Goal: Transaction & Acquisition: Purchase product/service

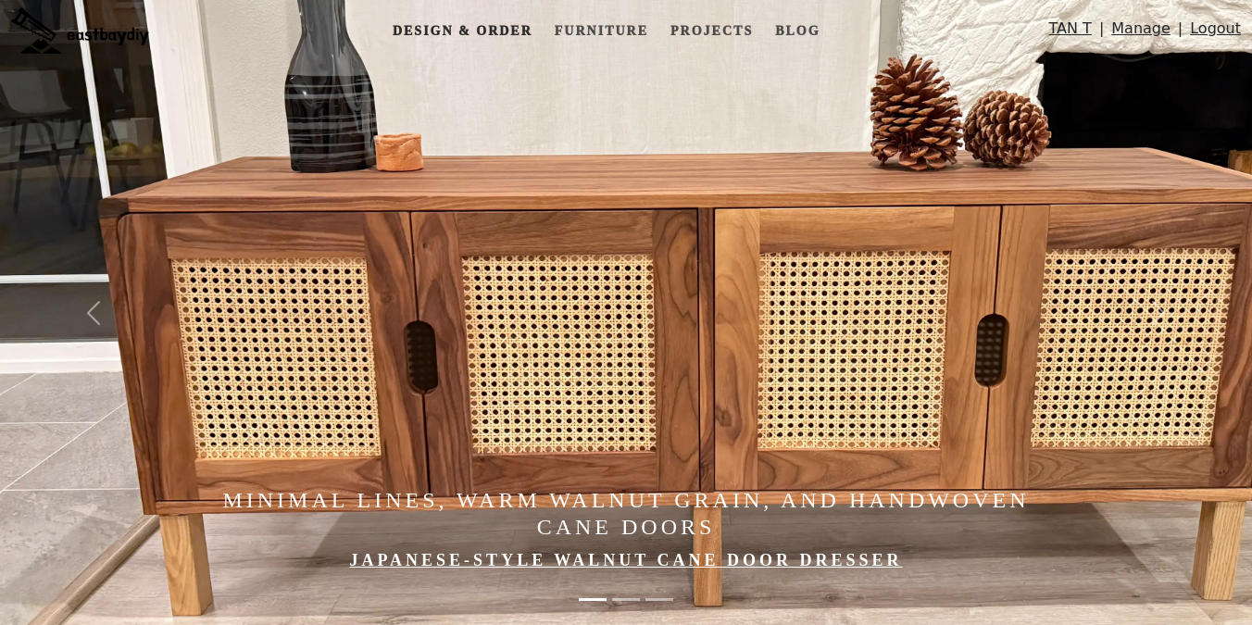
click at [483, 37] on link "Design & Order" at bounding box center [462, 31] width 155 height 34
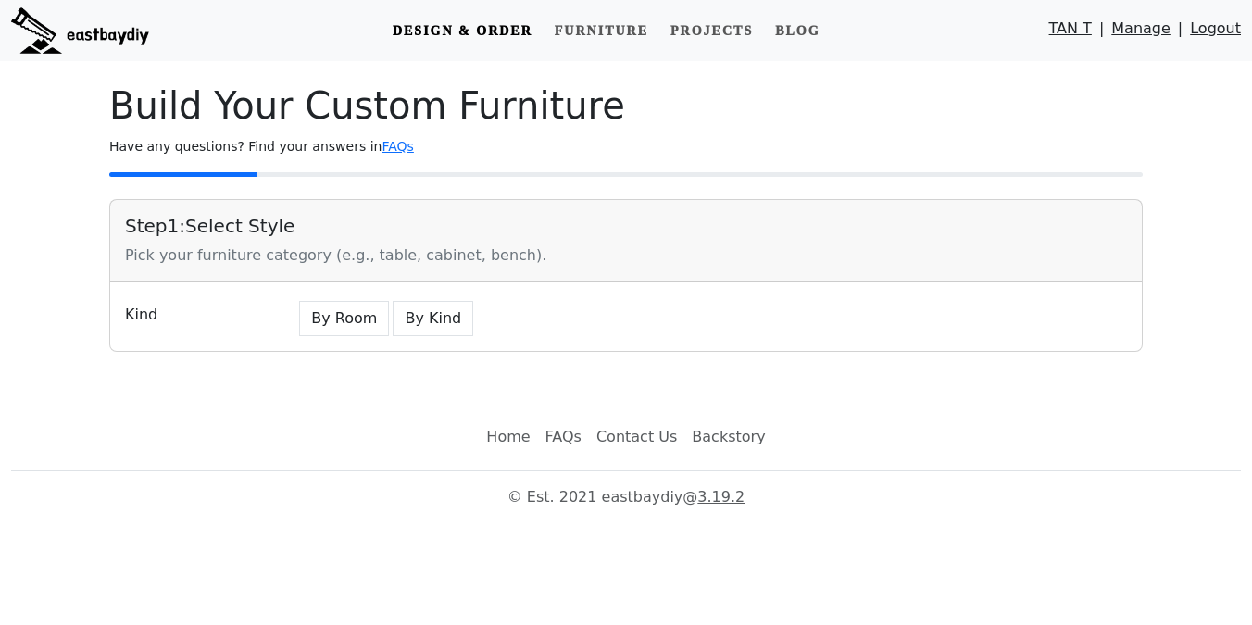
click at [488, 339] on div "Kind By Room By Kind" at bounding box center [626, 316] width 1032 height 69
click at [441, 331] on button "By Kind" at bounding box center [433, 318] width 81 height 35
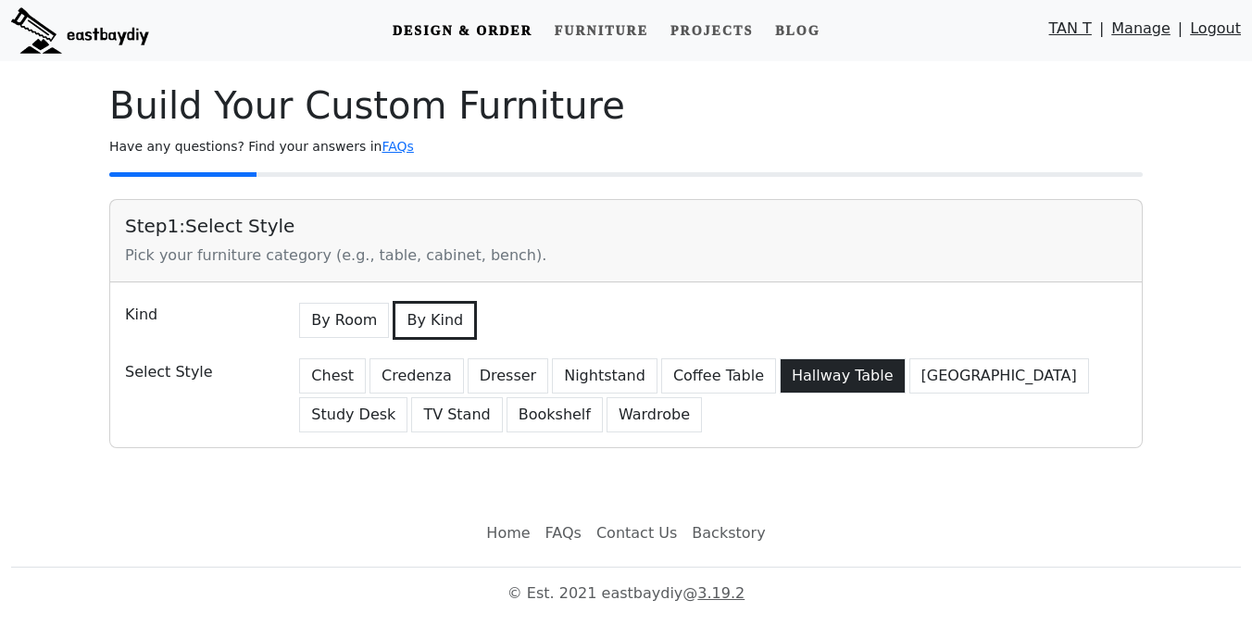
click at [784, 374] on button "Hallway Table" at bounding box center [843, 375] width 126 height 35
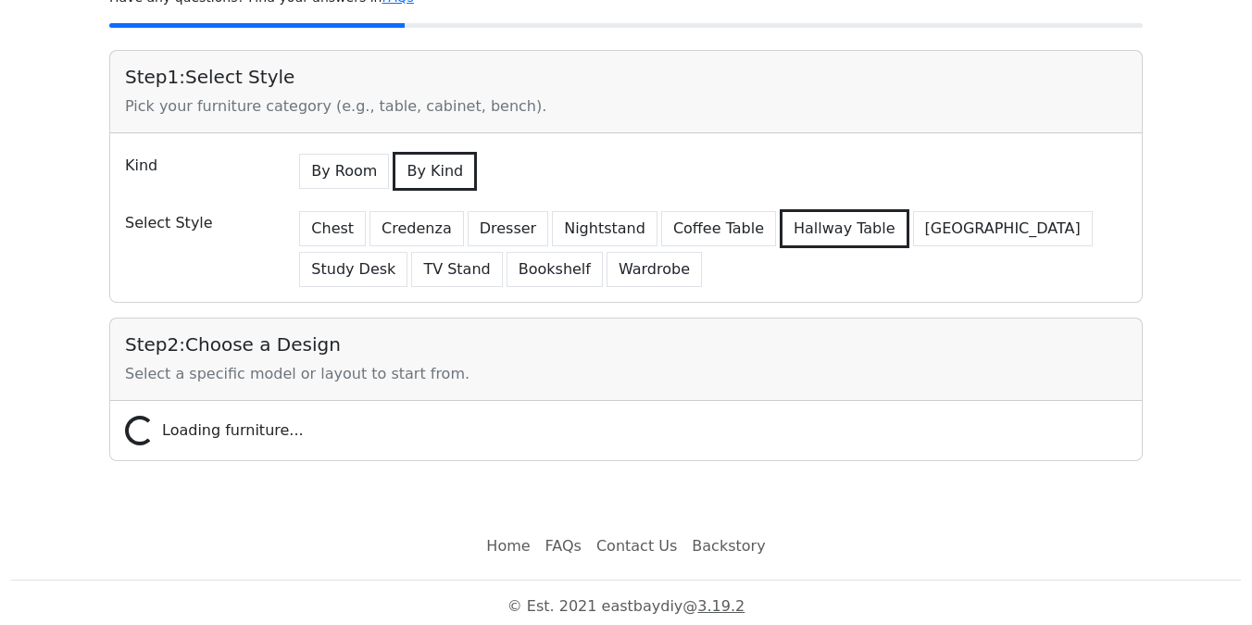
scroll to position [157, 0]
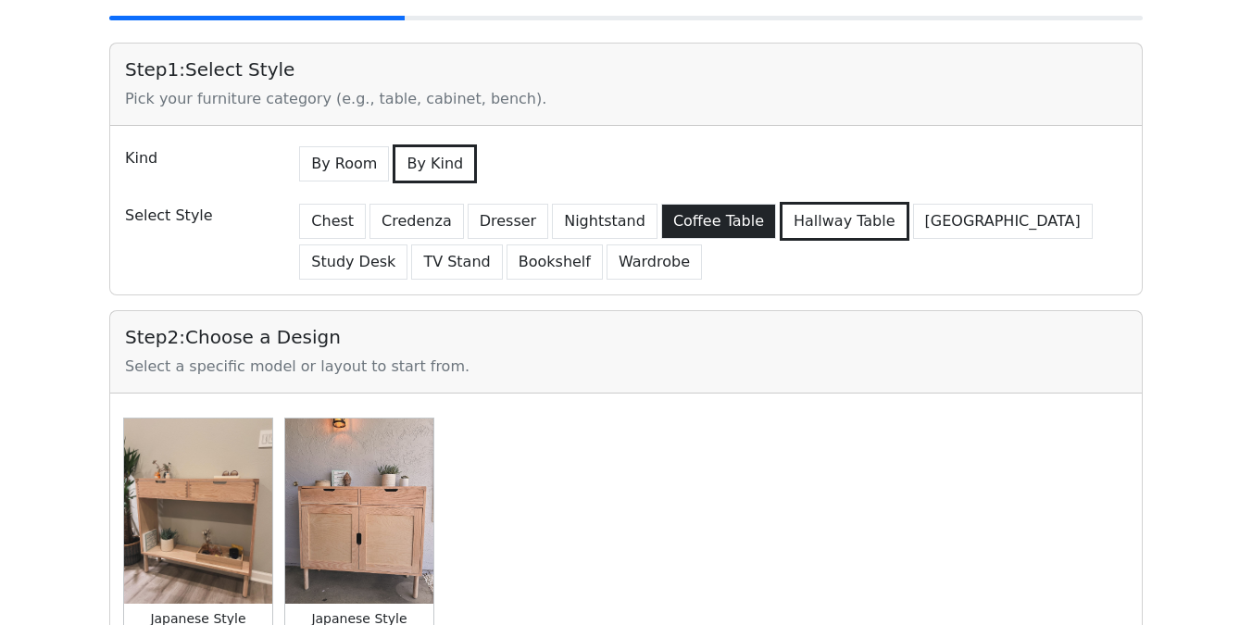
click at [697, 234] on button "Coffee Table" at bounding box center [718, 221] width 115 height 35
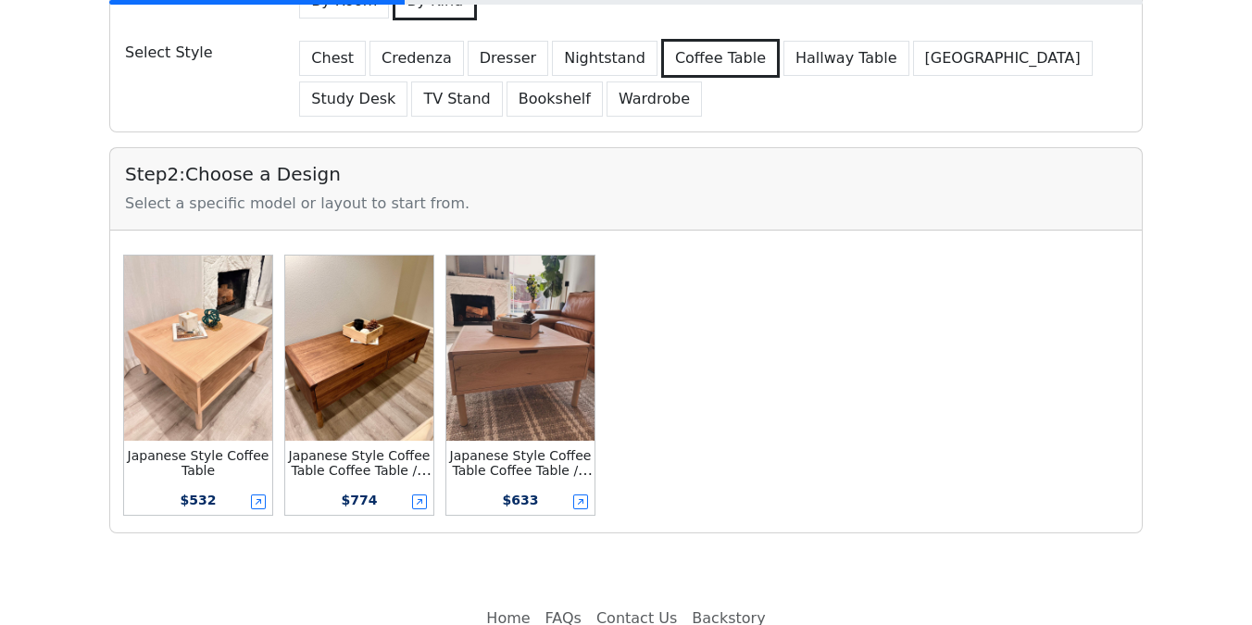
scroll to position [192, 0]
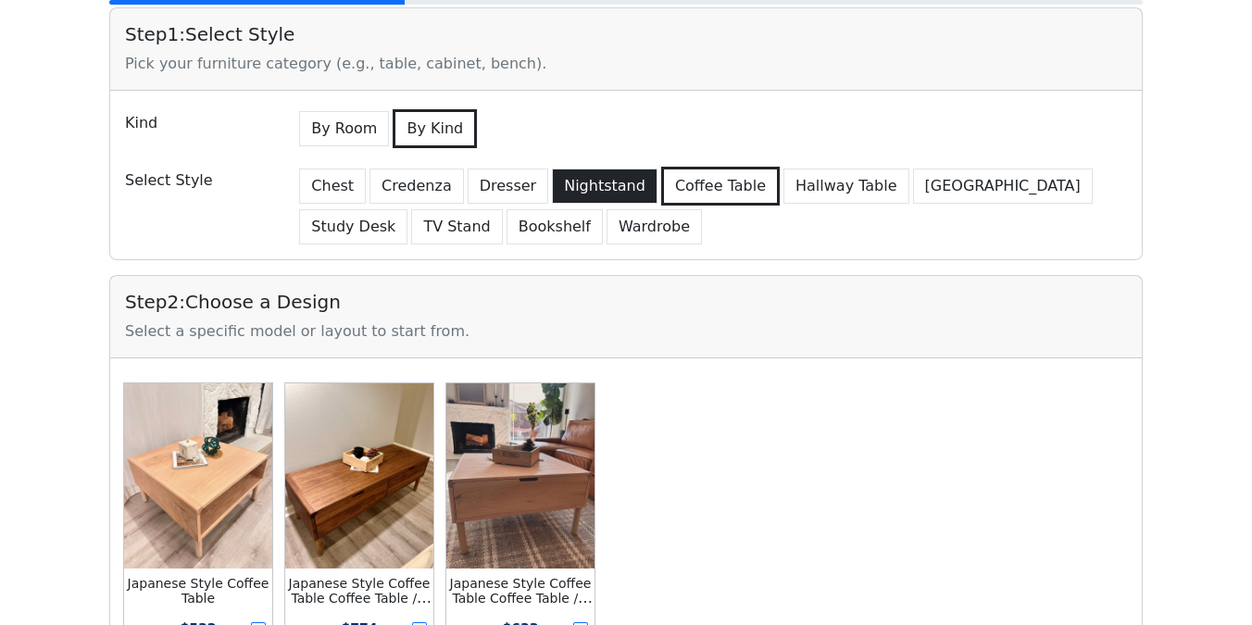
click at [620, 189] on button "Nightstand" at bounding box center [605, 186] width 106 height 35
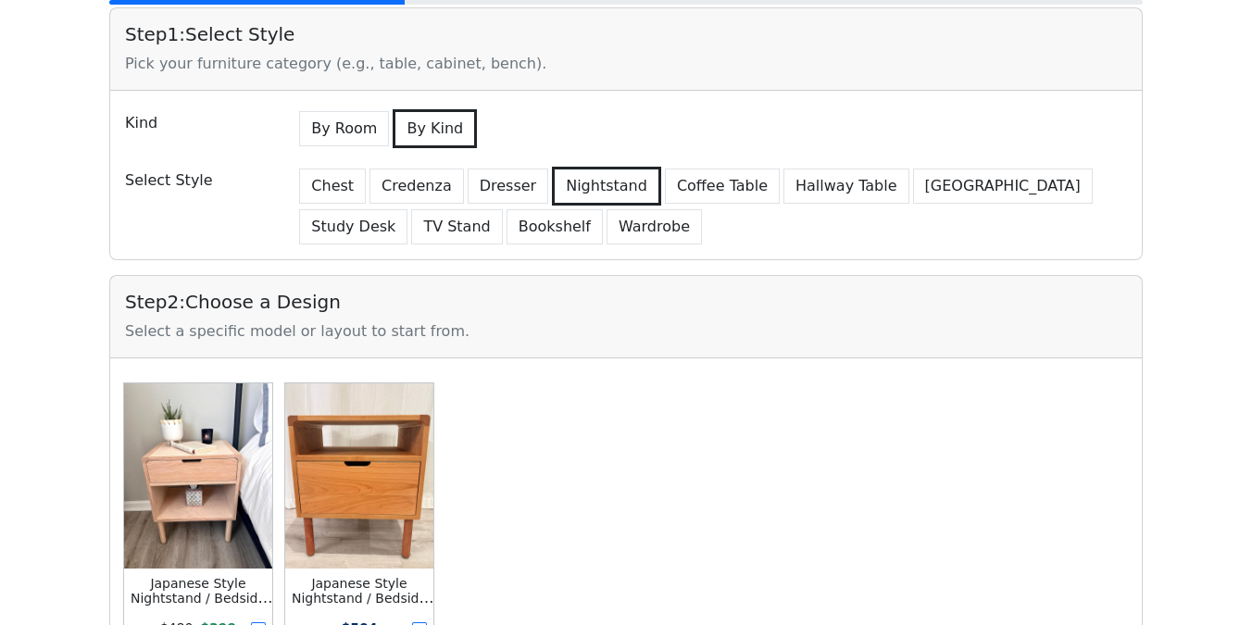
scroll to position [320, 0]
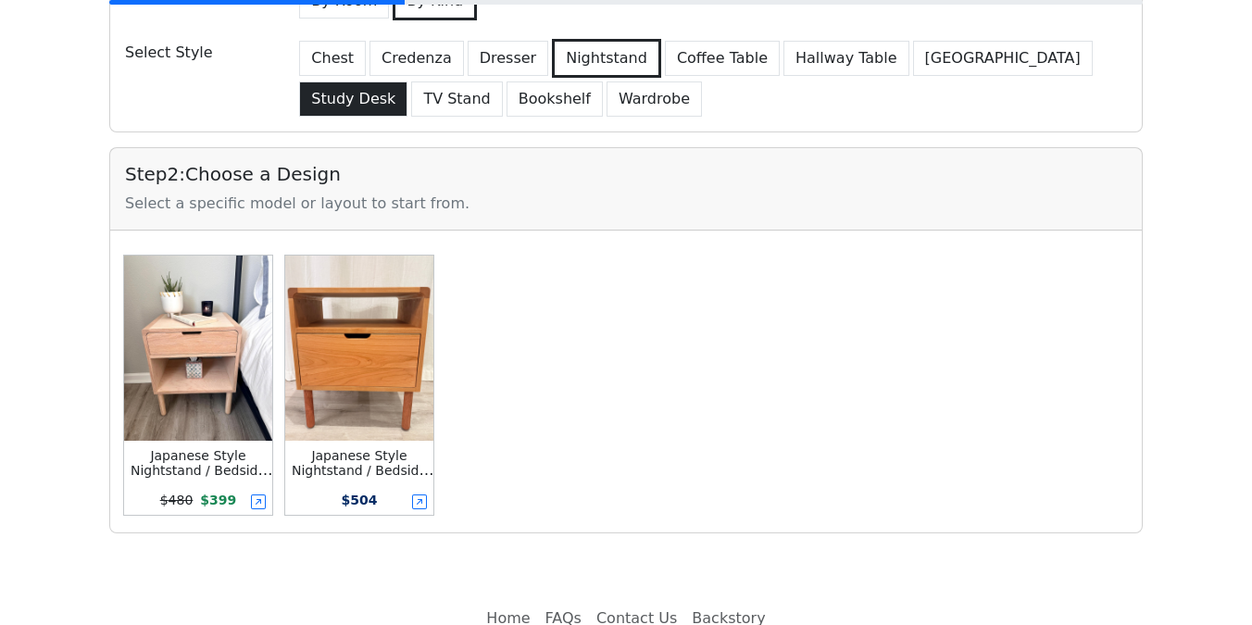
click at [408, 82] on button "Study Desk" at bounding box center [353, 99] width 108 height 35
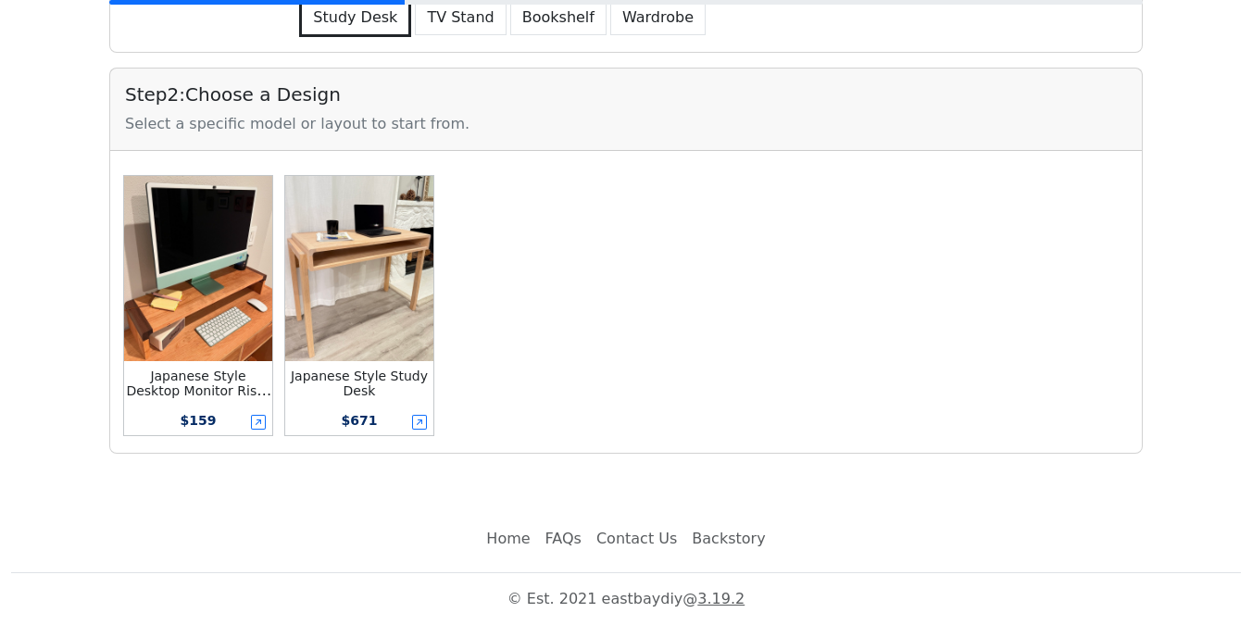
click at [223, 357] on img at bounding box center [198, 268] width 148 height 185
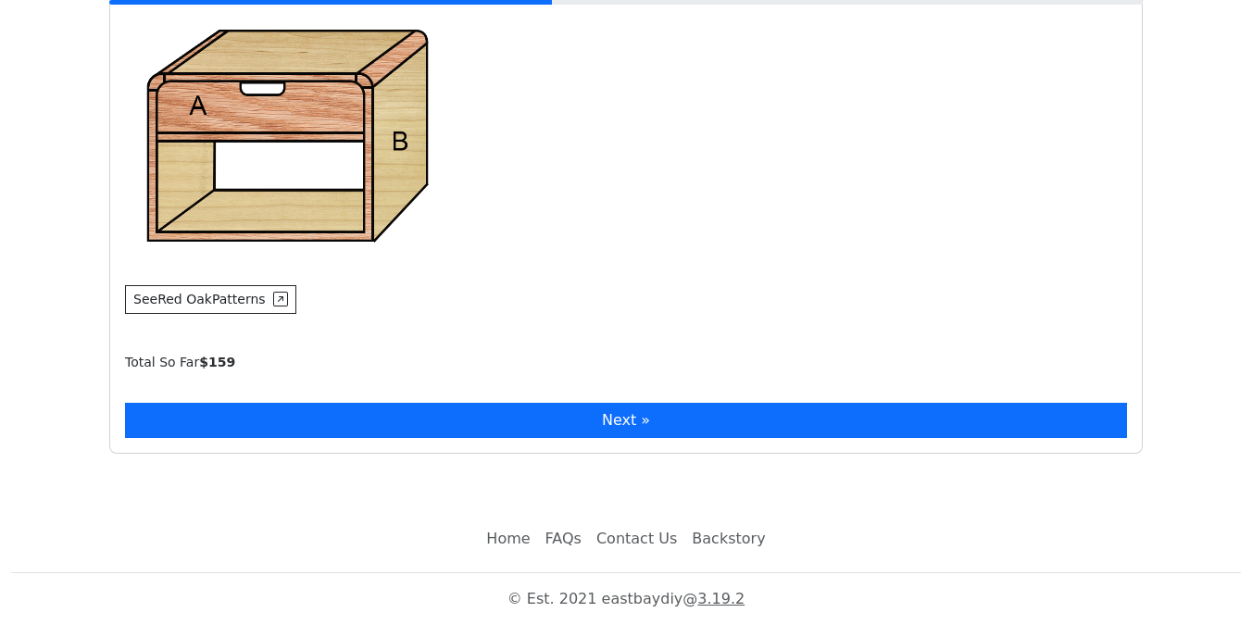
click at [449, 425] on button "Next »" at bounding box center [626, 420] width 1002 height 35
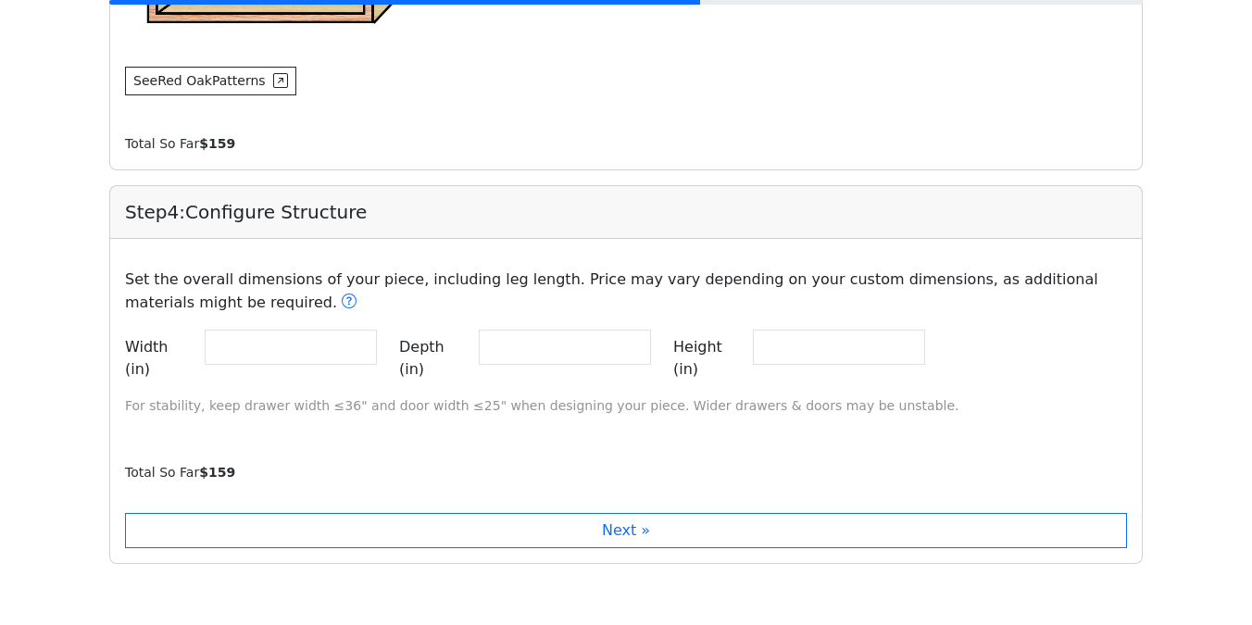
scroll to position [1555, 0]
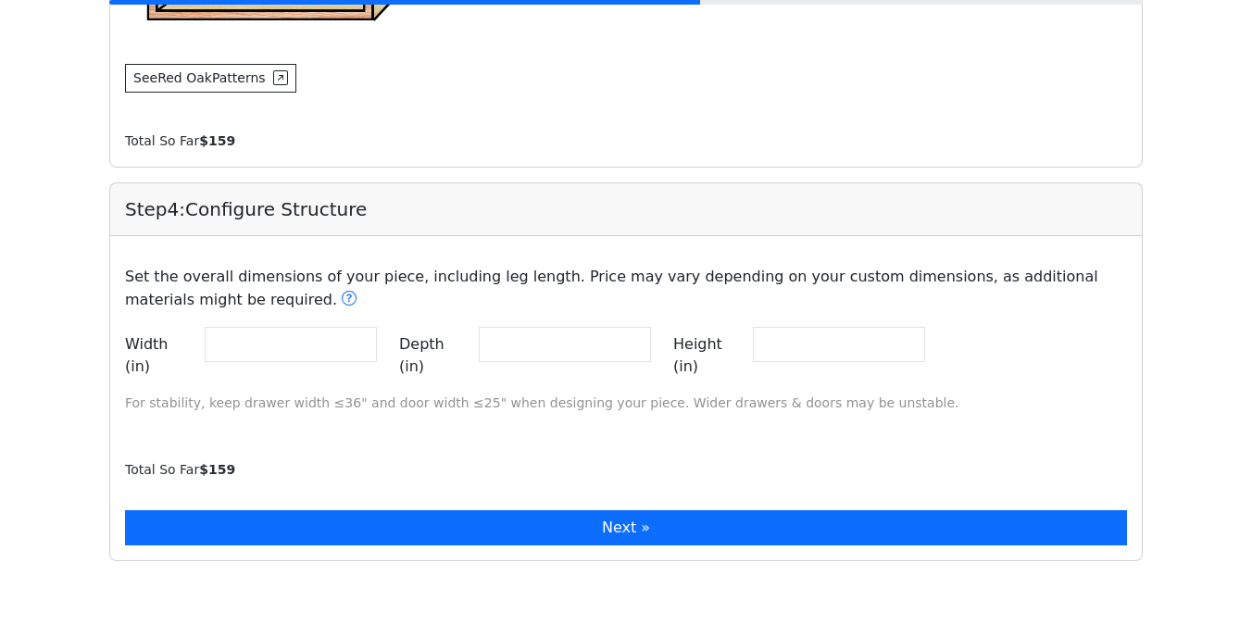
click at [598, 510] on button "Next »" at bounding box center [626, 527] width 1002 height 35
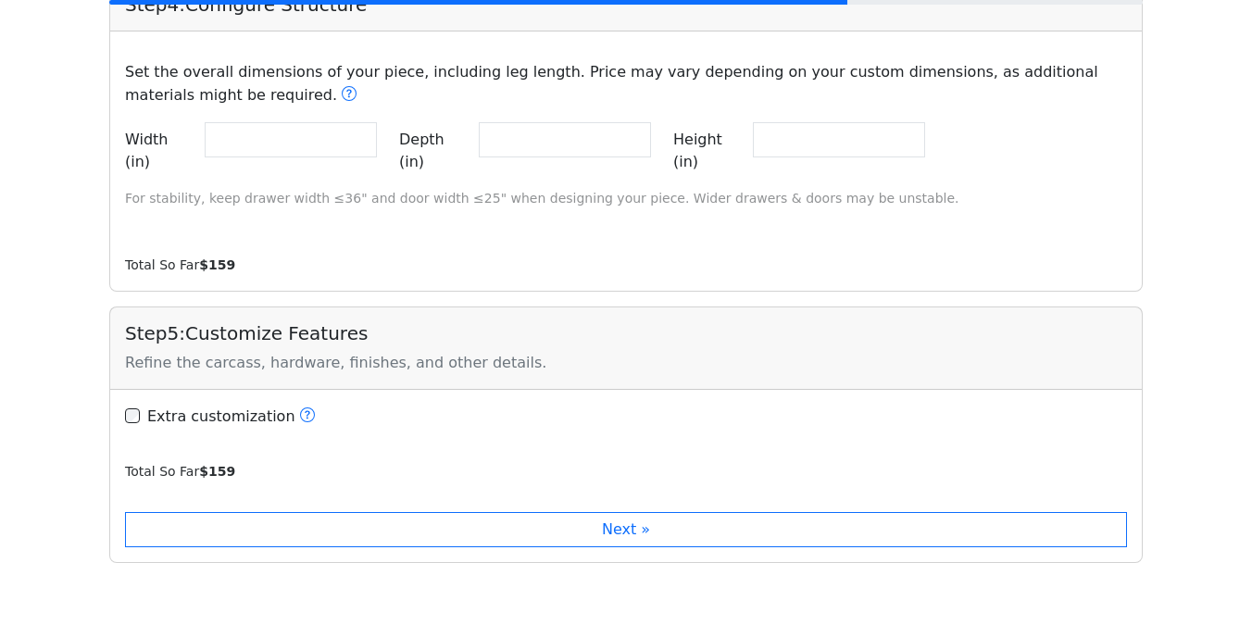
scroll to position [1762, 0]
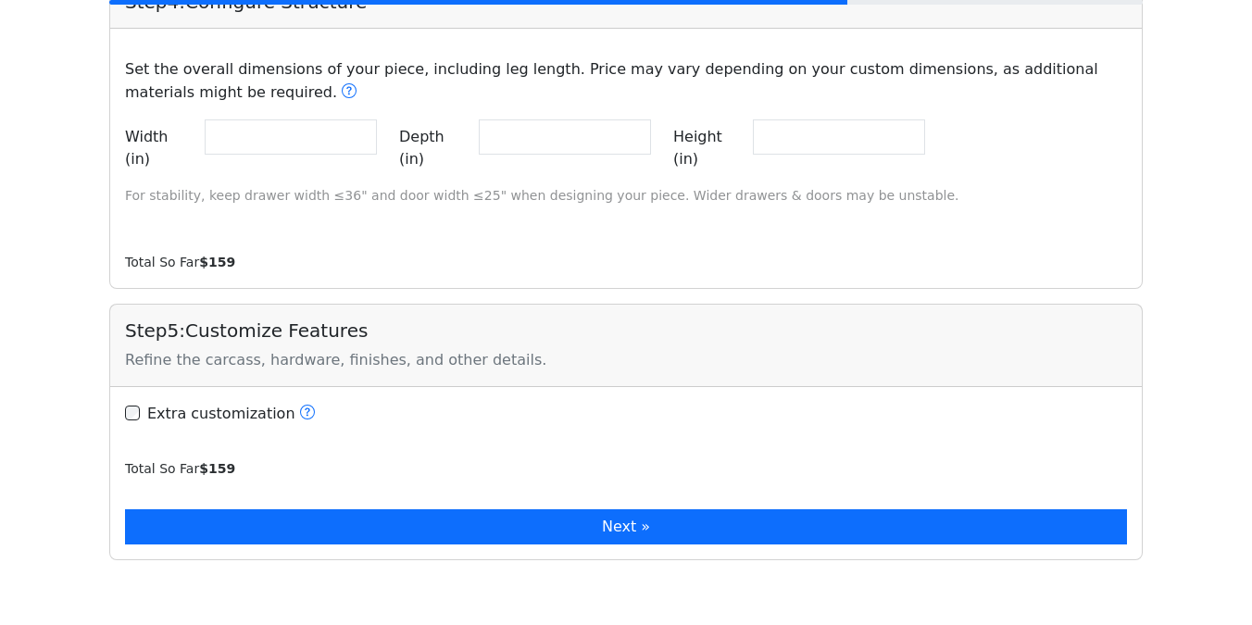
click at [316, 509] on button "Next »" at bounding box center [626, 526] width 1002 height 35
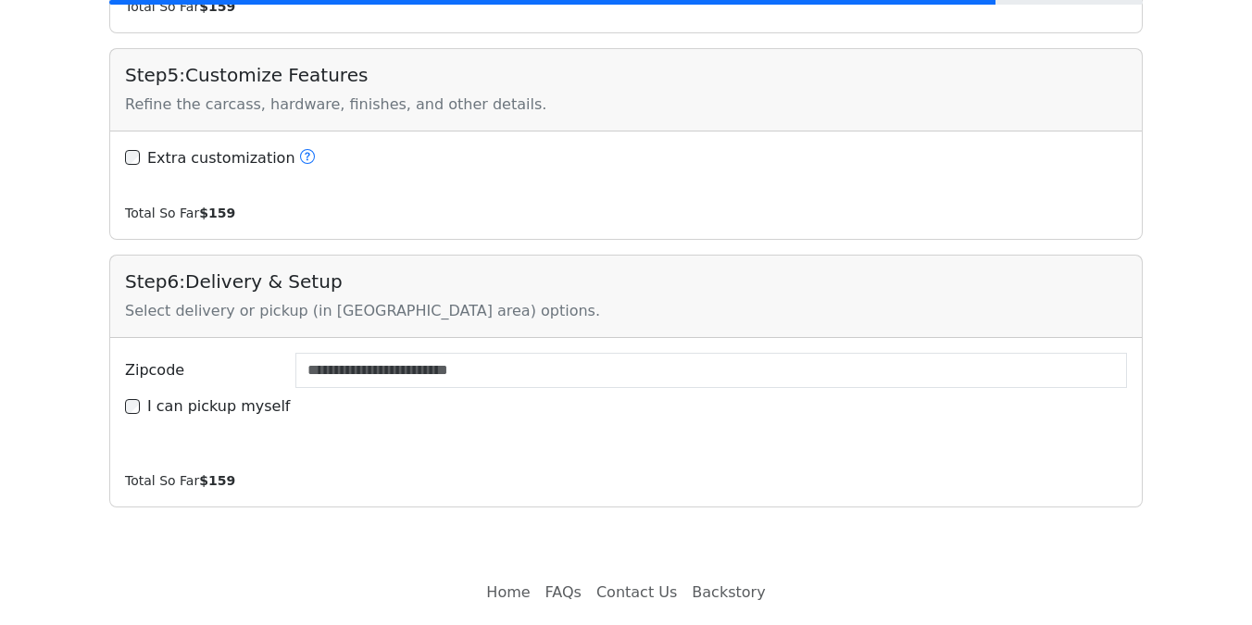
scroll to position [2030, 0]
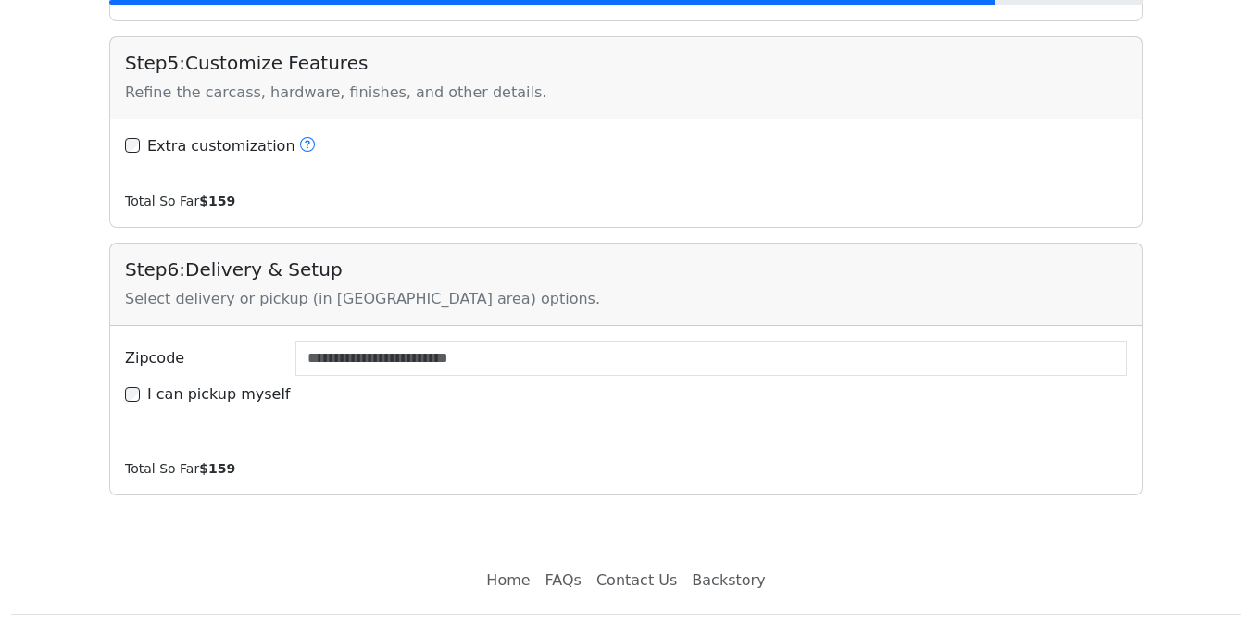
click at [248, 383] on label "I can pickup myself" at bounding box center [219, 394] width 144 height 22
type input "*****"
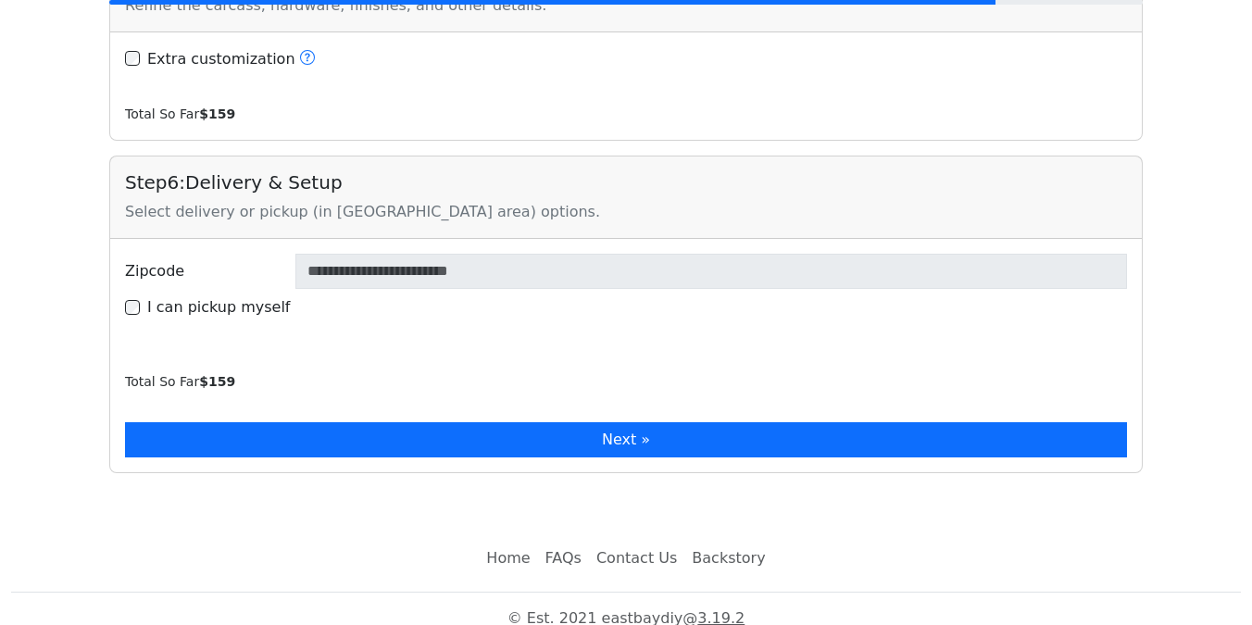
click at [508, 422] on button "Next »" at bounding box center [626, 439] width 1002 height 35
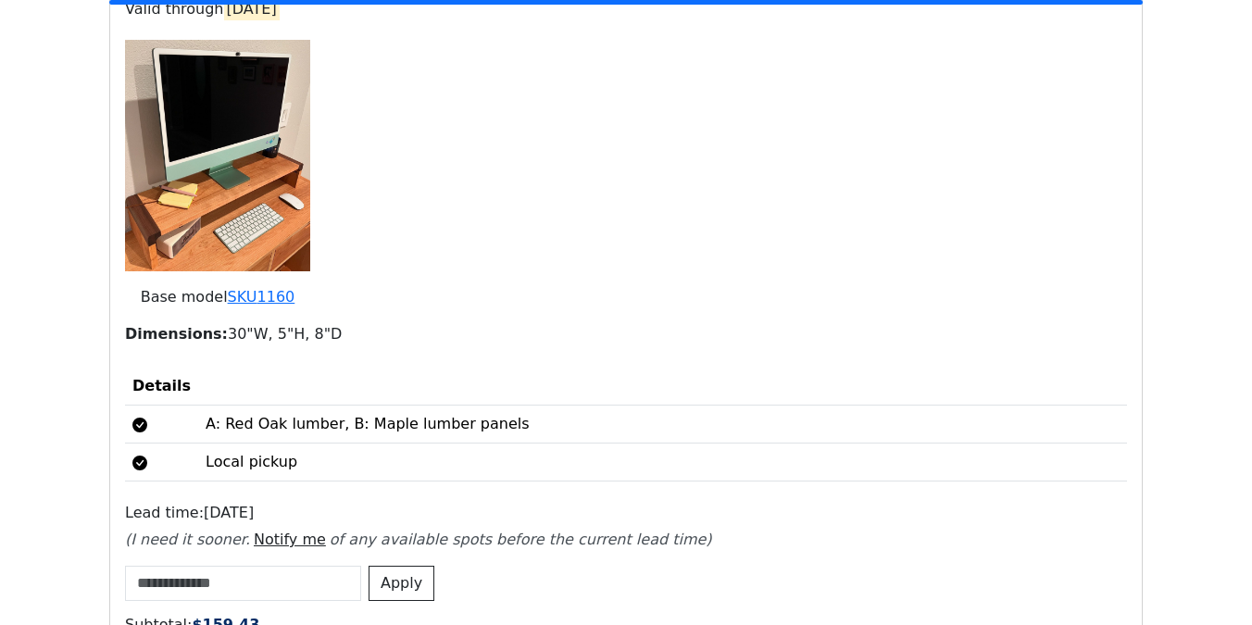
scroll to position [2703, 0]
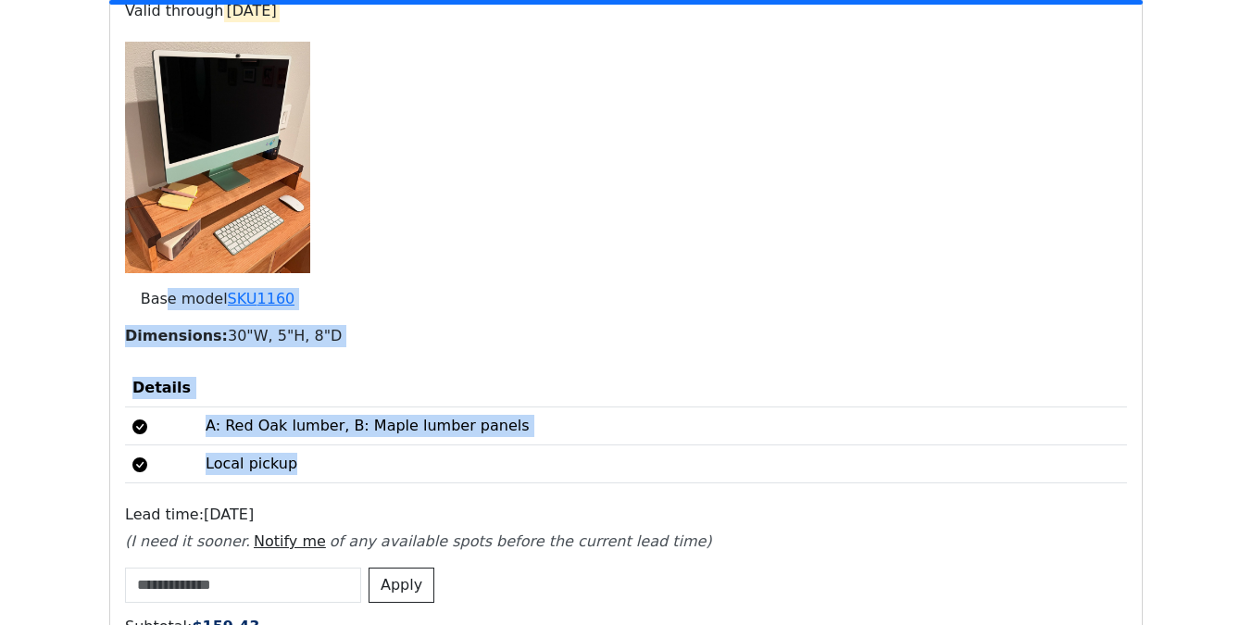
drag, startPoint x: 169, startPoint y: 282, endPoint x: 407, endPoint y: 463, distance: 298.6
click at [407, 463] on div "Your Quote for Customized Japanese Style Desktop Monitor Riser / Laptop Stand (…" at bounding box center [626, 209] width 1002 height 548
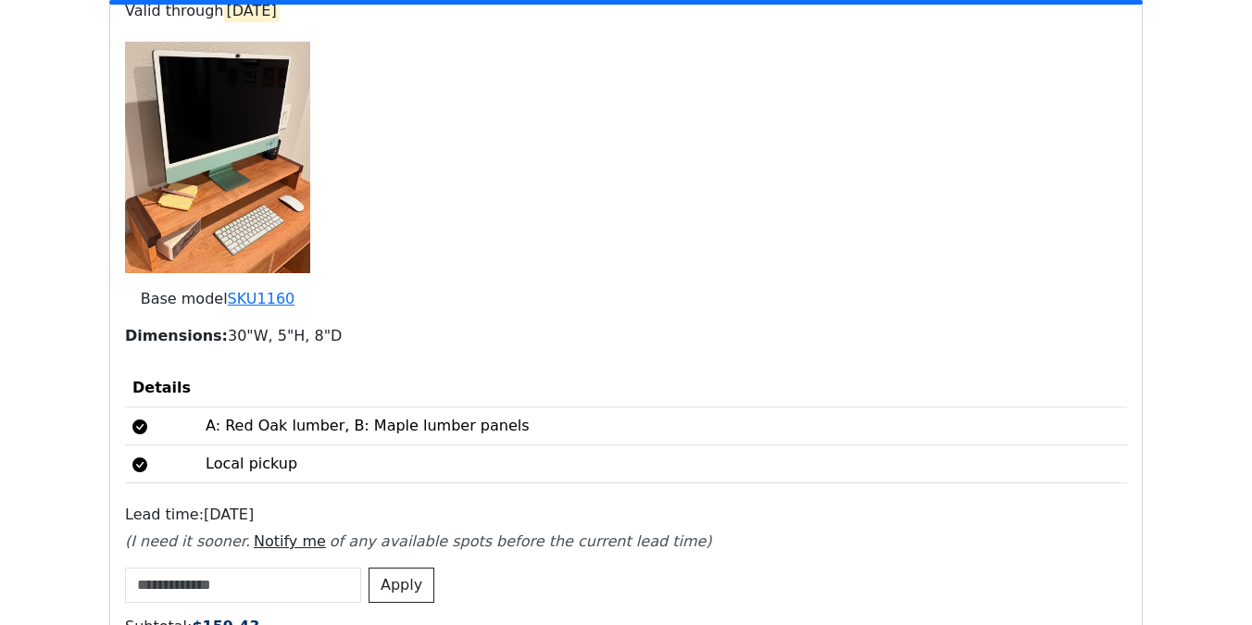
click at [511, 477] on div "Your Quote for Customized Japanese Style Desktop Monitor Riser / Laptop Stand (…" at bounding box center [626, 567] width 1002 height 1265
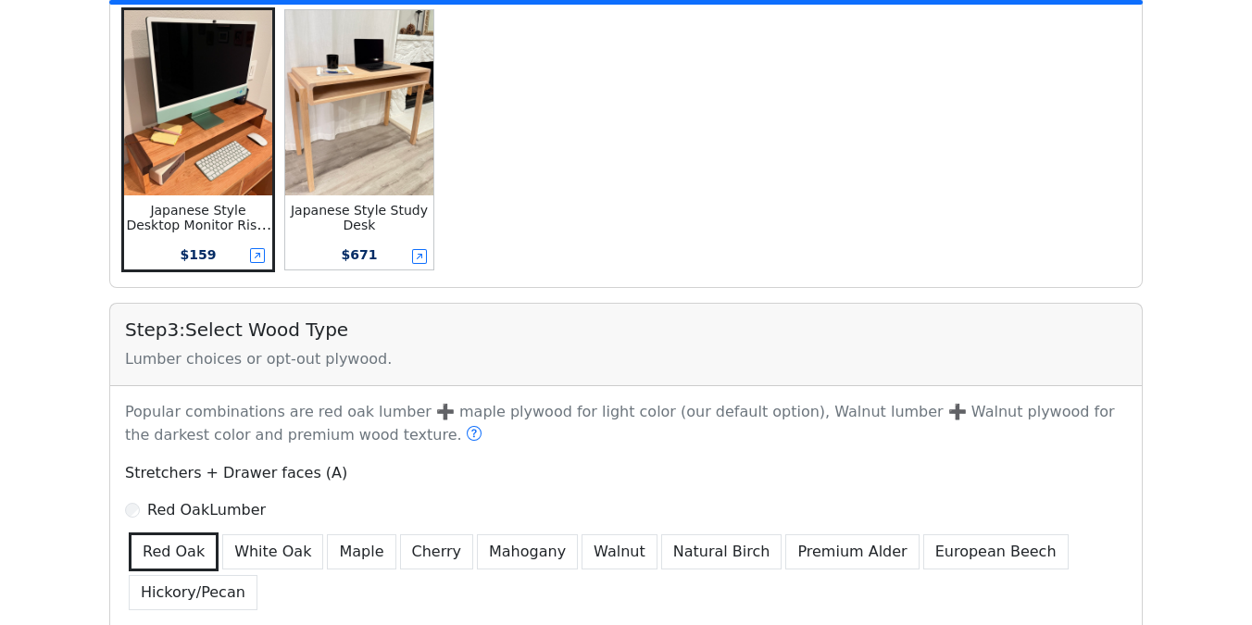
scroll to position [0, 0]
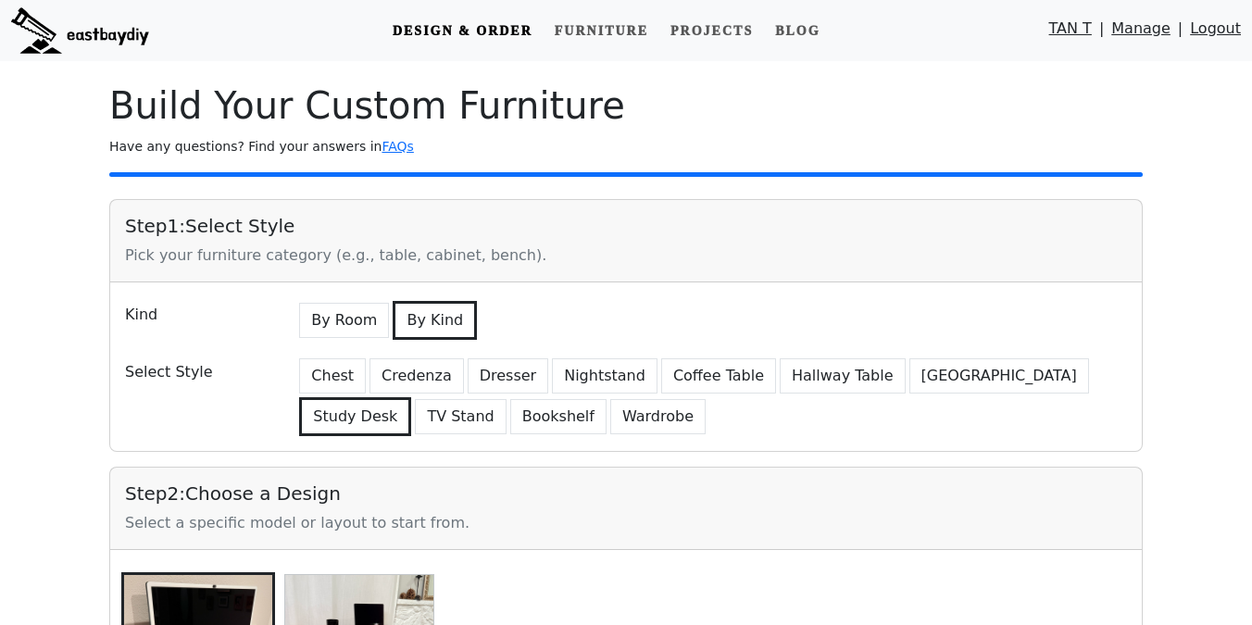
click at [1150, 29] on link "Manage" at bounding box center [1140, 33] width 59 height 31
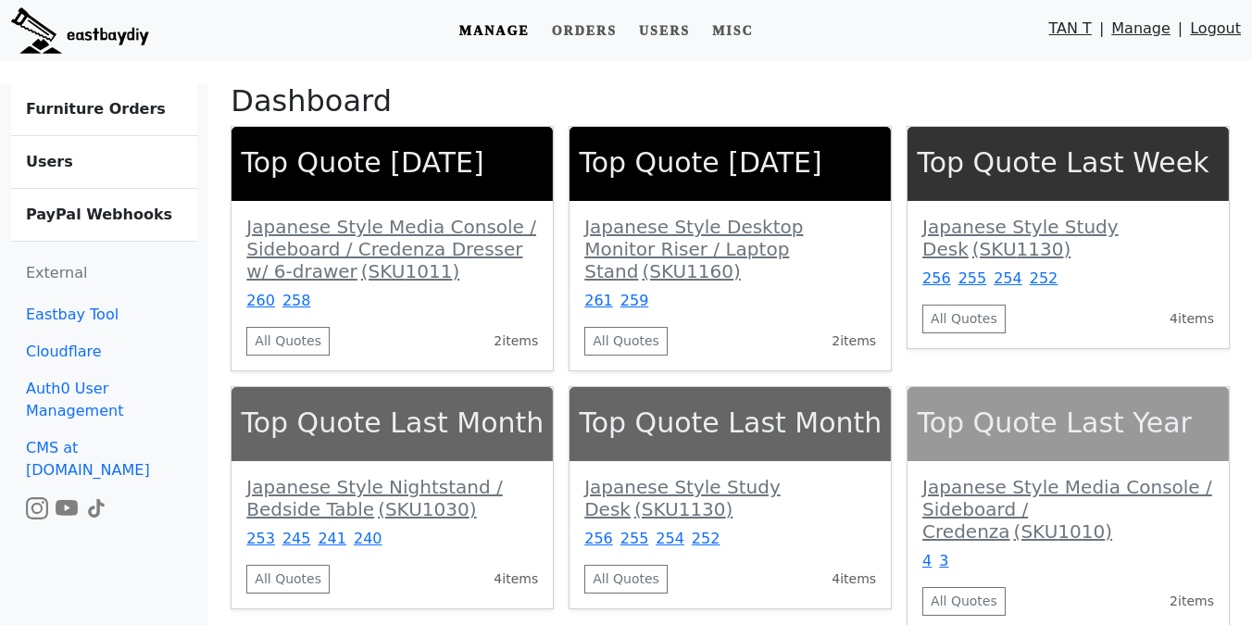
click at [143, 102] on b "Furniture Orders" at bounding box center [96, 109] width 140 height 18
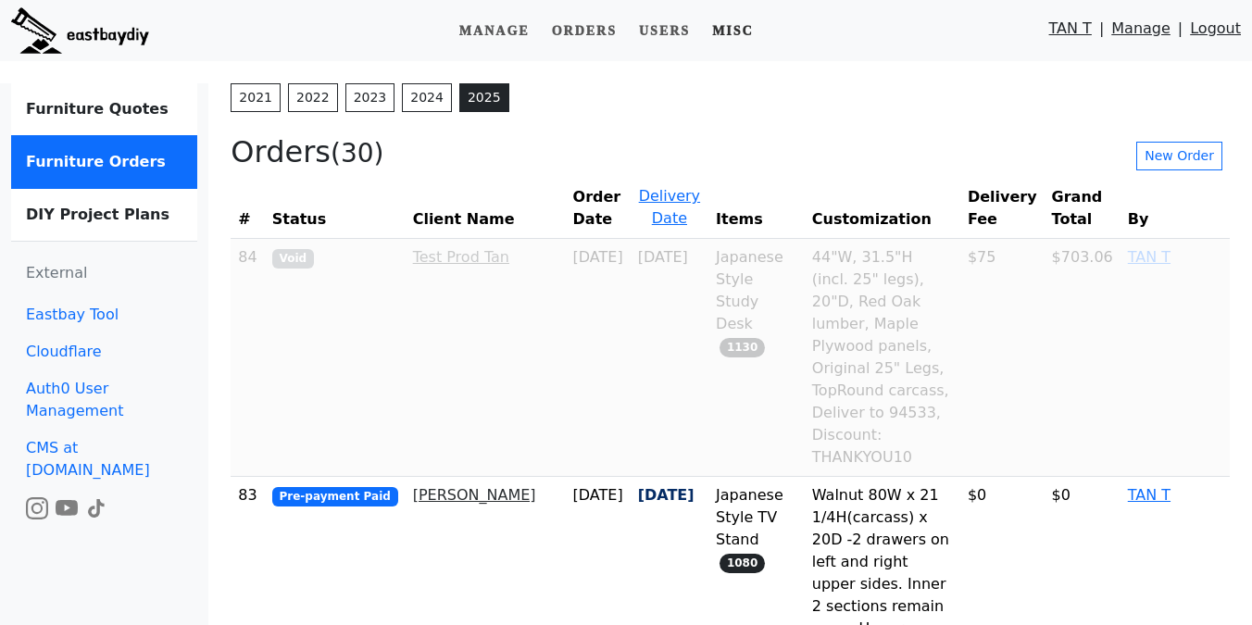
click at [717, 33] on link "Misc" at bounding box center [733, 31] width 56 height 34
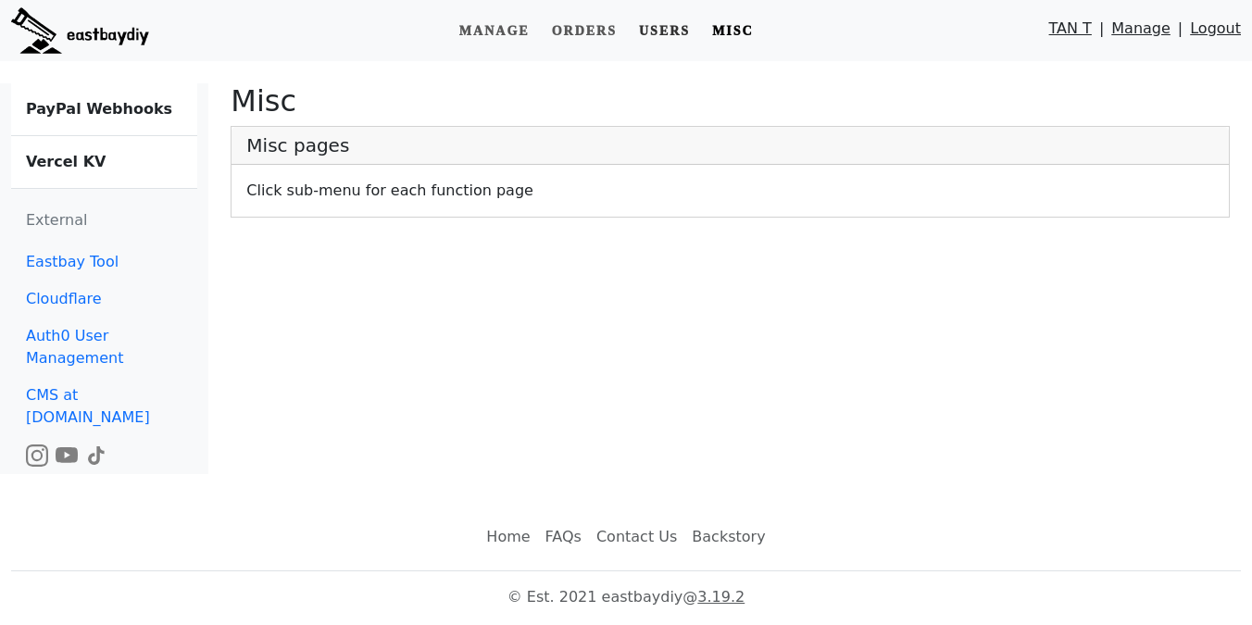
click at [659, 26] on link "Users" at bounding box center [665, 31] width 66 height 34
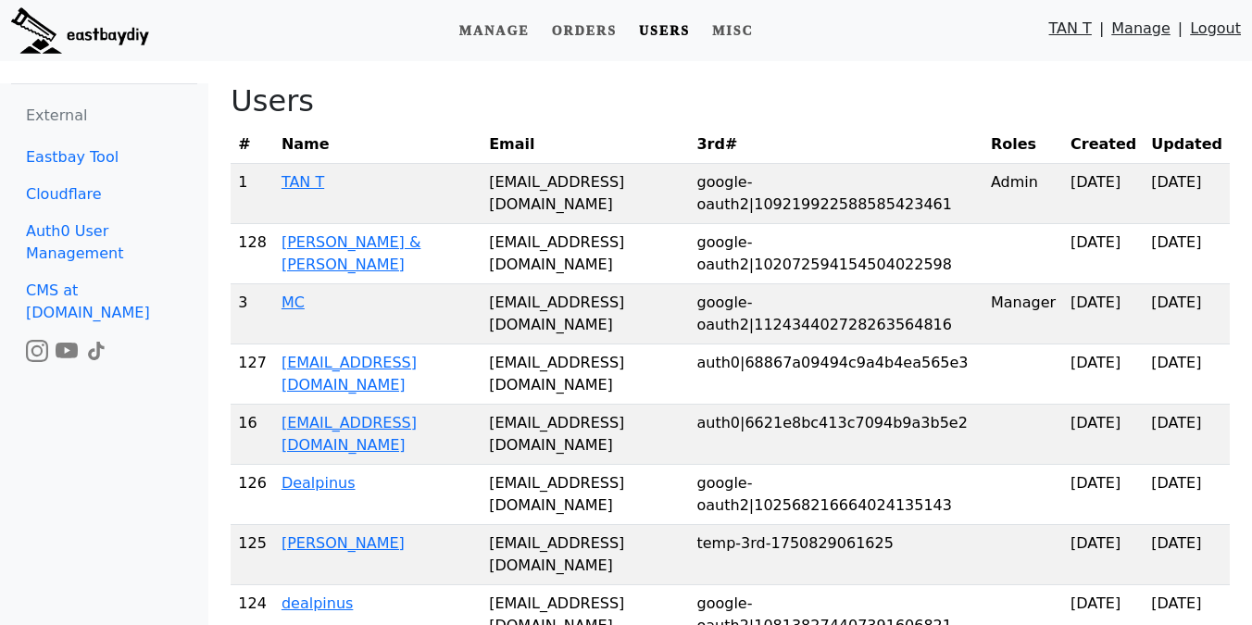
click at [1210, 36] on link "Logout" at bounding box center [1215, 33] width 51 height 31
